Goal: Communication & Community: Answer question/provide support

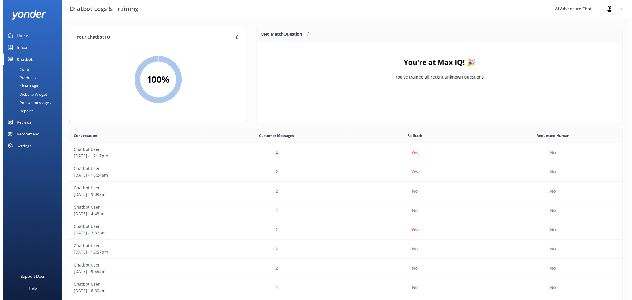
scroll to position [203, 548]
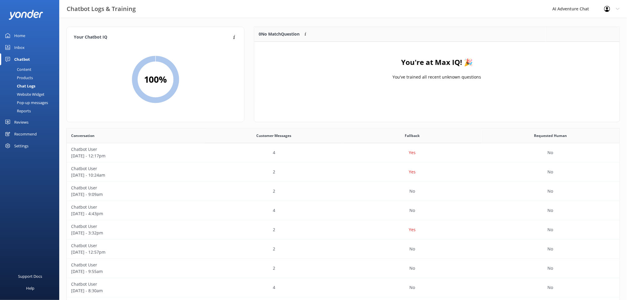
click at [14, 48] on div "Inbox" at bounding box center [19, 47] width 10 height 12
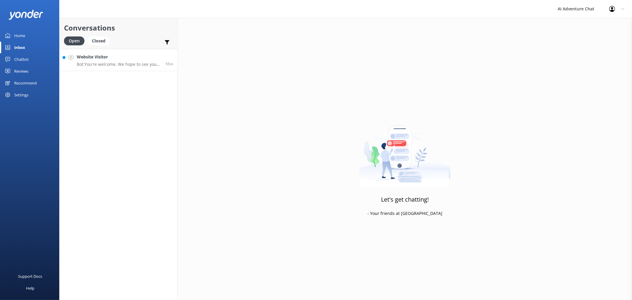
click at [137, 63] on p "Bot: You're welcome. We hope to see you at [GEOGRAPHIC_DATA] Adventures soon!" at bounding box center [119, 64] width 84 height 5
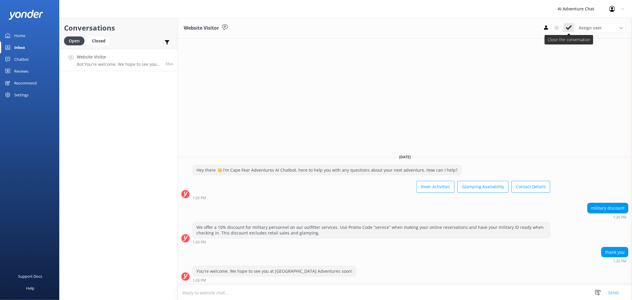
click at [564, 28] on button at bounding box center [568, 27] width 11 height 9
